Goal: Information Seeking & Learning: Learn about a topic

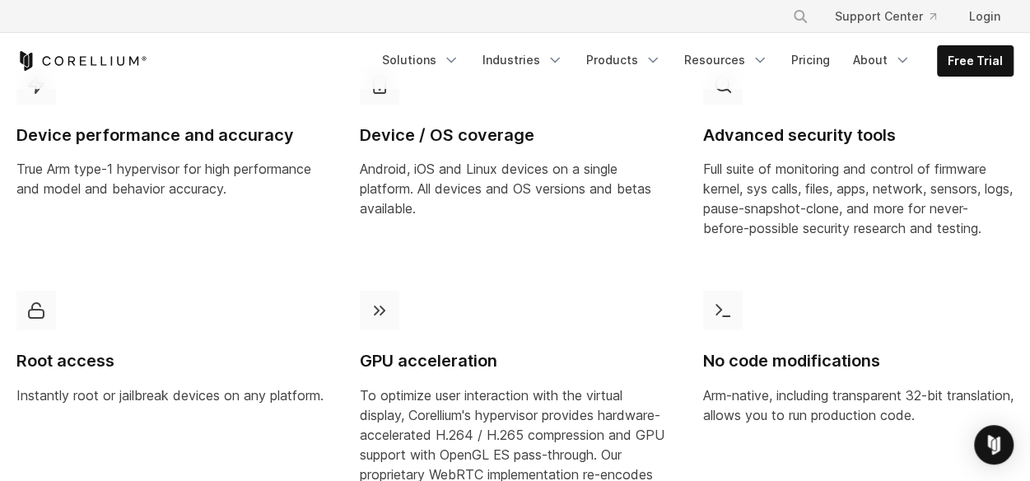
scroll to position [988, 0]
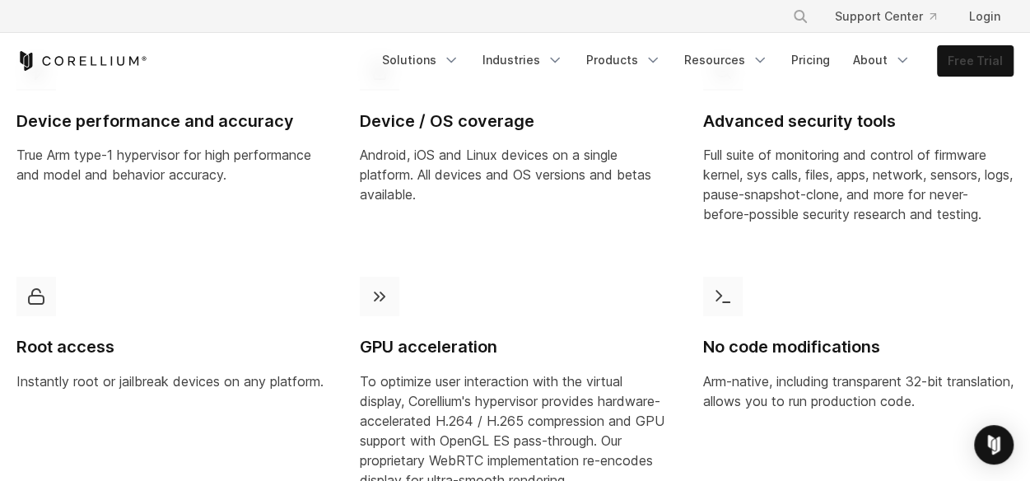
click at [968, 58] on link "Free Trial" at bounding box center [974, 61] width 75 height 30
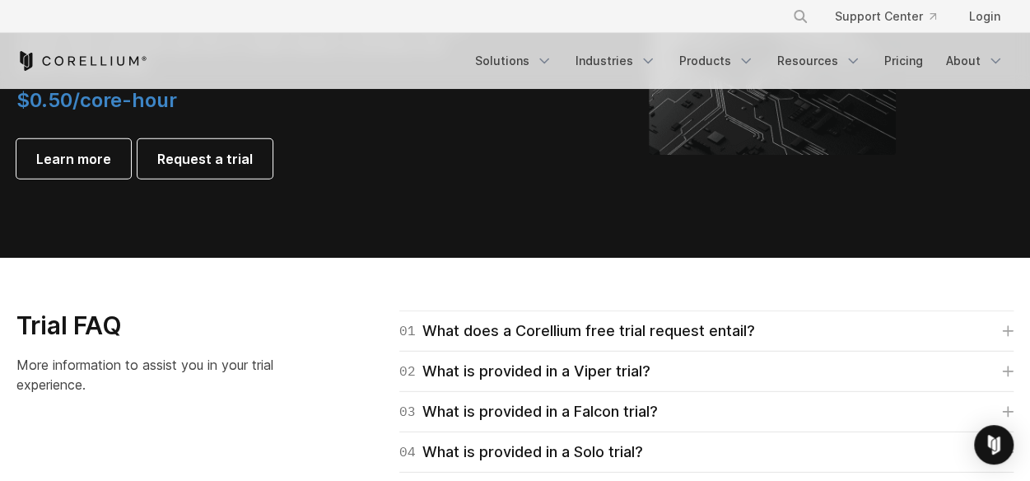
scroll to position [2207, 0]
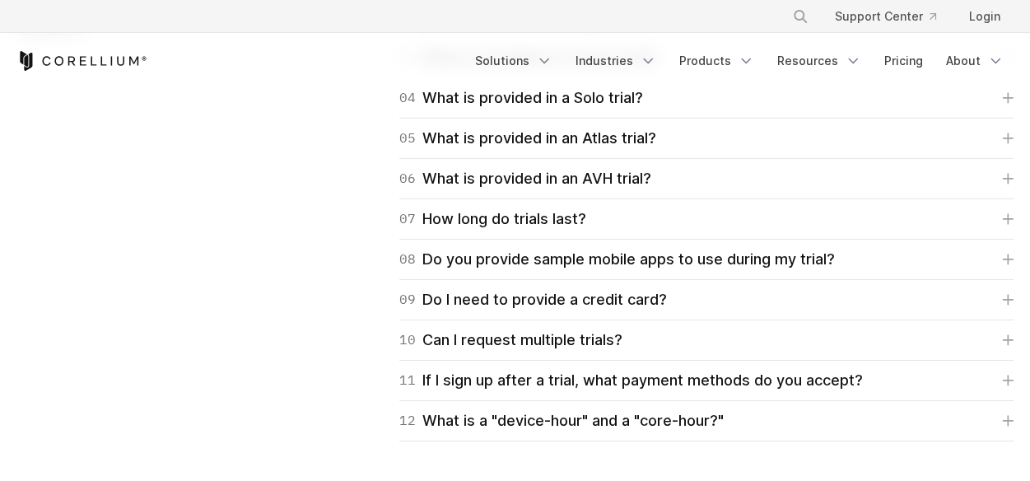
scroll to position [2941, 0]
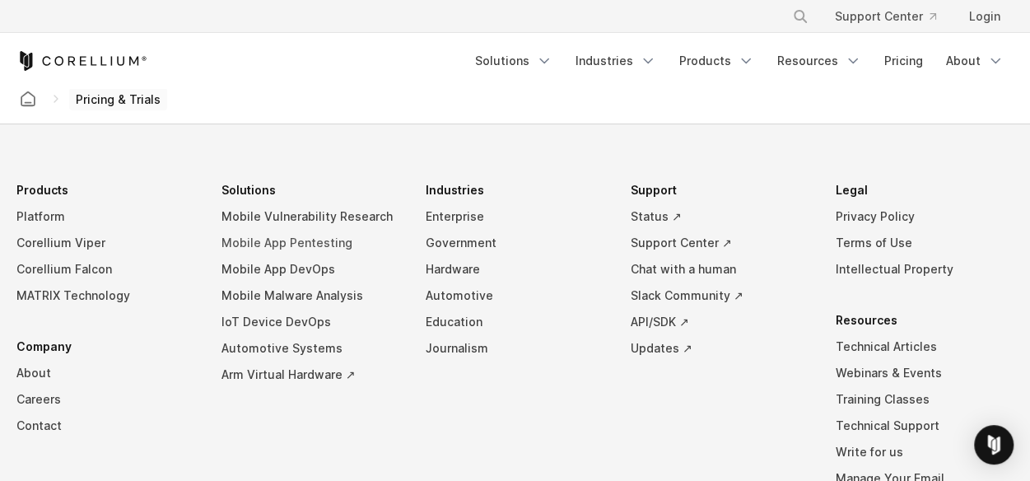
click at [323, 237] on link "Mobile App Pentesting" at bounding box center [310, 243] width 179 height 26
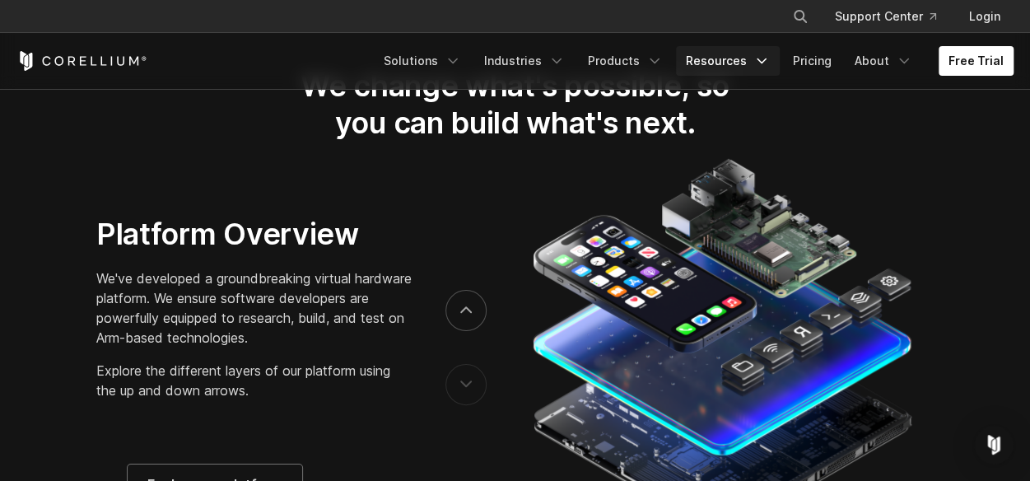
scroll to position [2522, 0]
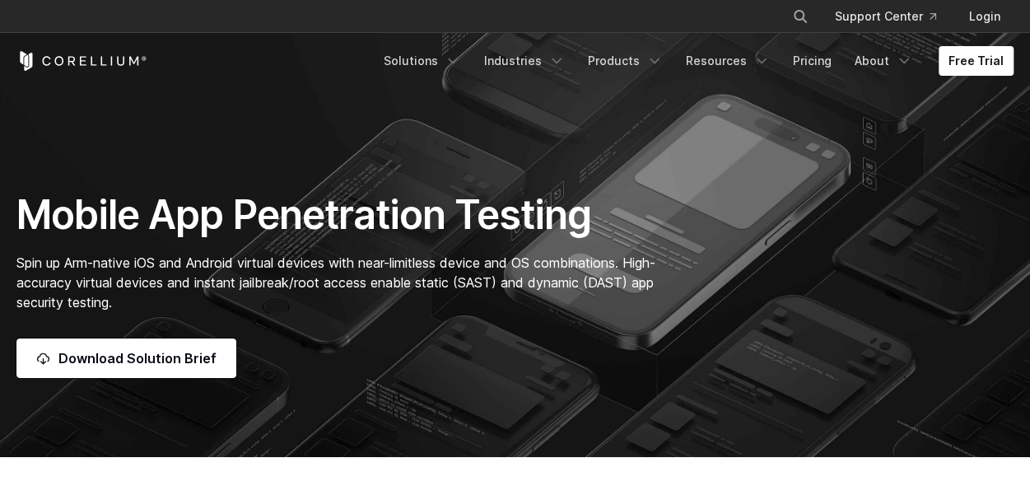
click at [727, 284] on div "Mobile App Penetration Testing Spin up Arm-native iOS and Android virtual devic…" at bounding box center [515, 284] width 1030 height 188
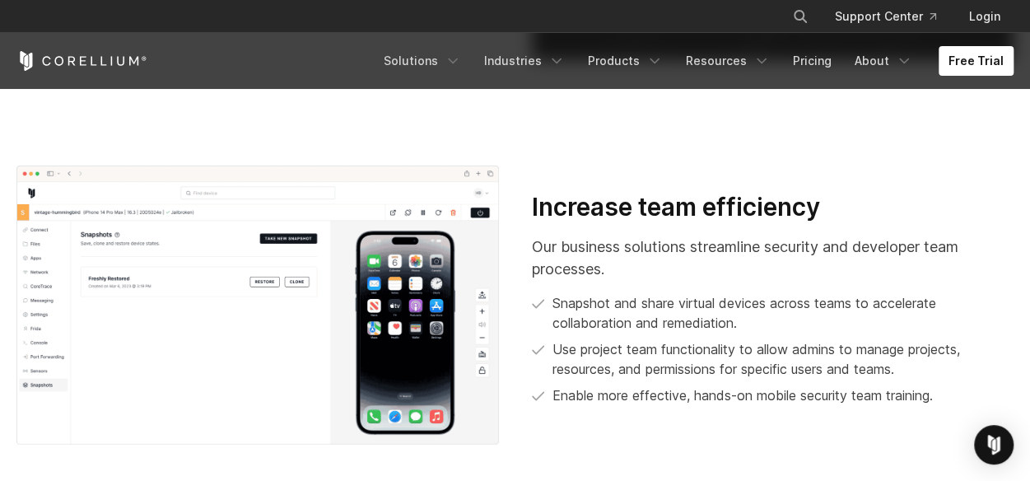
scroll to position [2620, 0]
